Goal: Check status

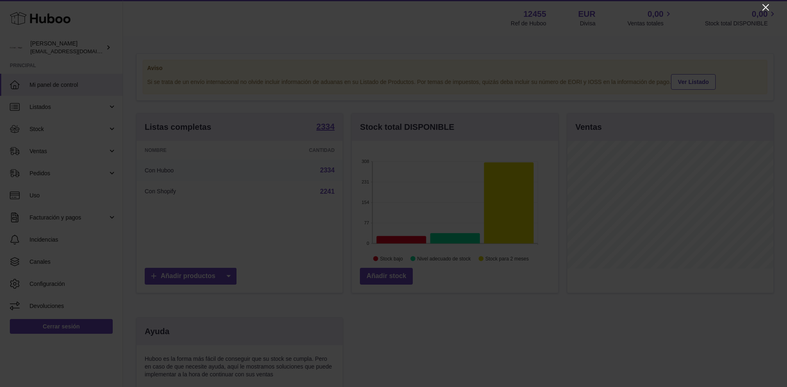
click at [763, 4] on icon "Close" at bounding box center [766, 7] width 10 height 10
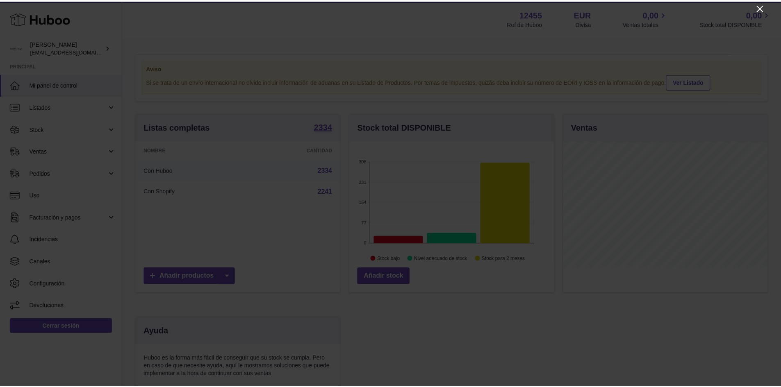
scroll to position [409665, 409588]
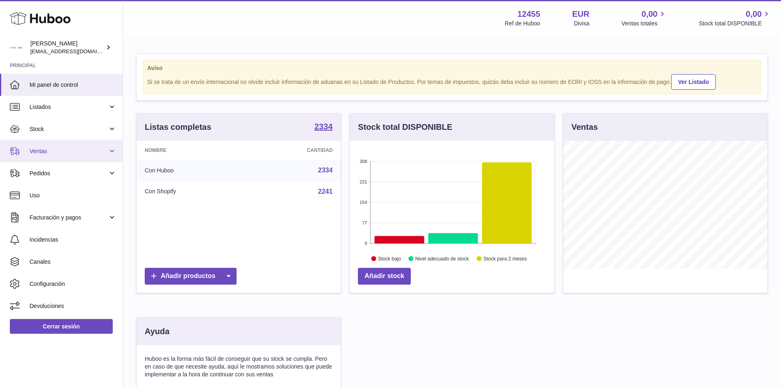
click at [56, 149] on span "Ventas" at bounding box center [69, 152] width 78 height 8
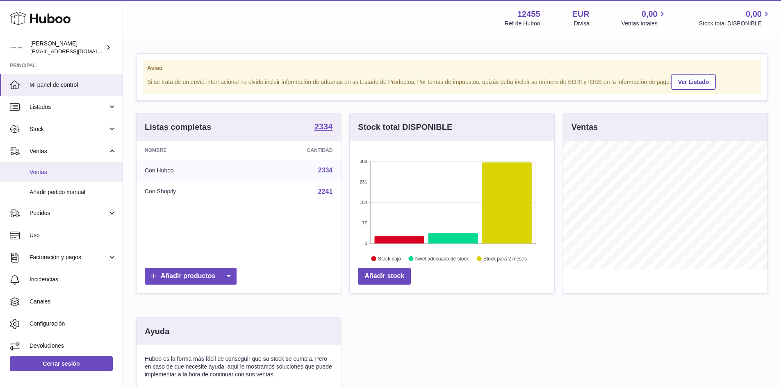
click at [45, 170] on span "Ventas" at bounding box center [73, 172] width 87 height 8
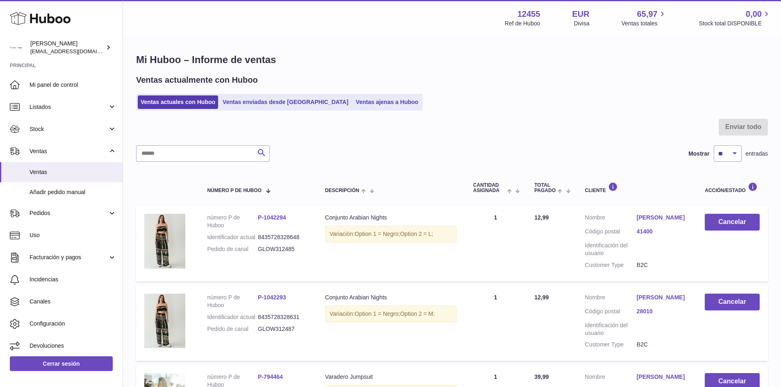
click at [345, 92] on div "Ventas actualmente con Huboo Ventas actuales con Huboo Ventas enviadas desde Hu…" at bounding box center [451, 93] width 631 height 36
click at [353, 102] on link "Ventas ajenas a Huboo" at bounding box center [387, 102] width 68 height 14
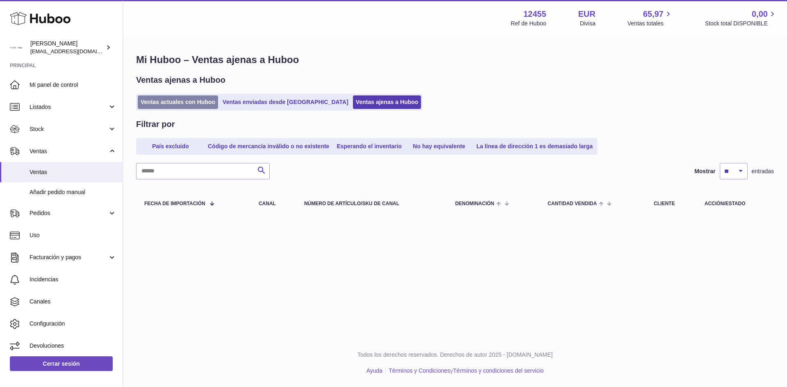
click at [177, 99] on link "Ventas actuales con Huboo" at bounding box center [178, 102] width 80 height 14
